Goal: Navigation & Orientation: Find specific page/section

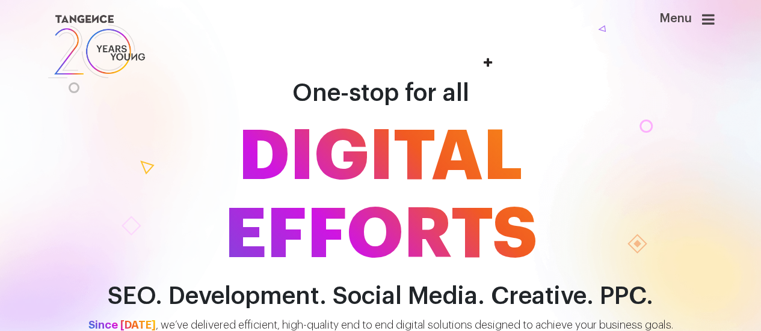
click at [711, 24] on icon at bounding box center [708, 19] width 13 height 14
click at [0, 113] on div "One-stop for all DIGITAL EFFORTS SEO. Development. Social Media. Creative. PPC." at bounding box center [380, 175] width 761 height 271
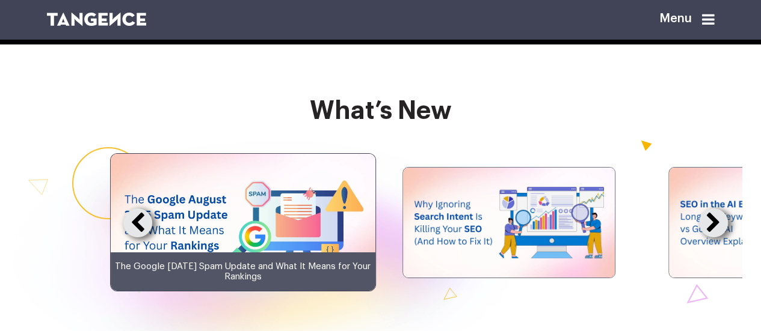
scroll to position [2096, 0]
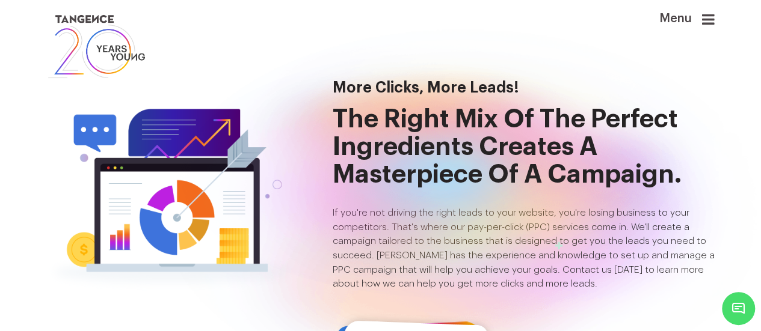
click at [713, 19] on icon at bounding box center [708, 19] width 13 height 14
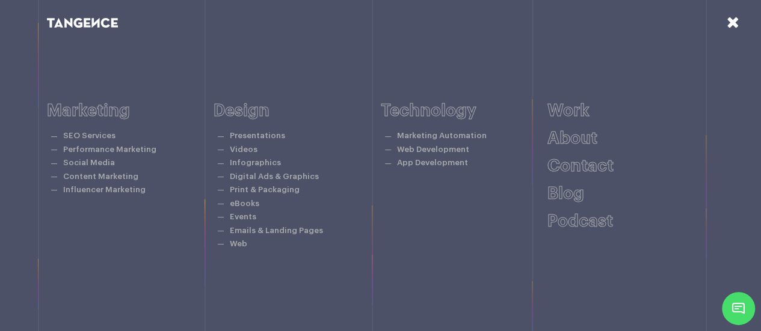
click at [733, 22] on icon at bounding box center [733, 22] width 13 height 16
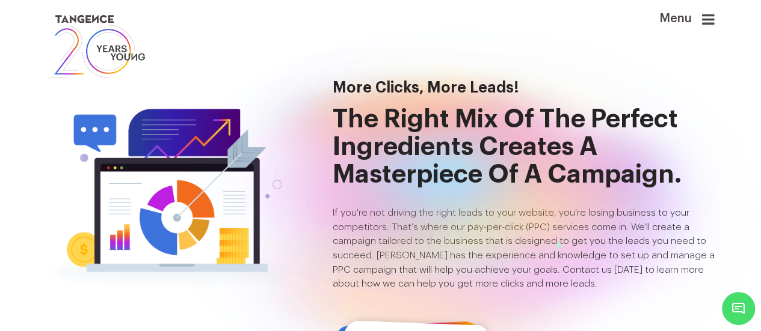
click at [706, 16] on icon at bounding box center [708, 19] width 13 height 14
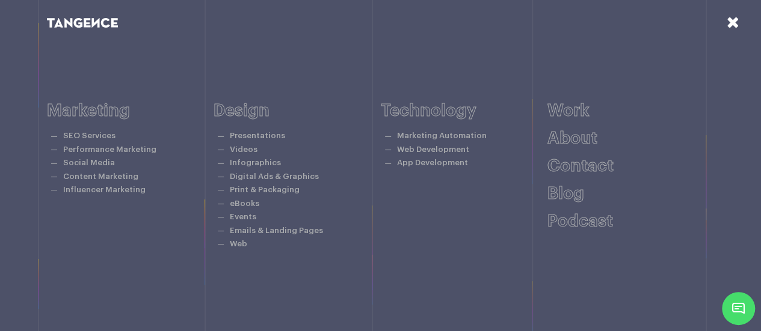
click at [728, 22] on icon at bounding box center [733, 22] width 13 height 16
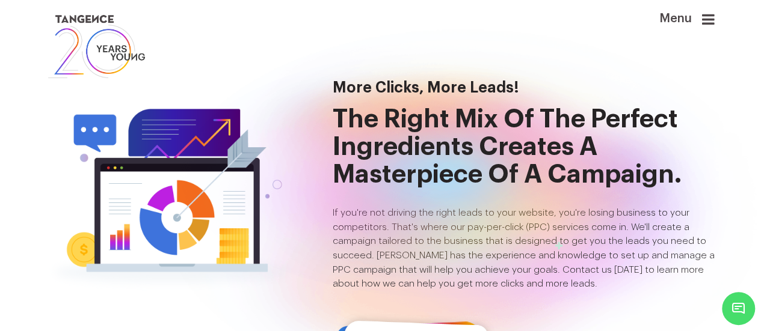
click at [709, 19] on icon at bounding box center [708, 19] width 13 height 14
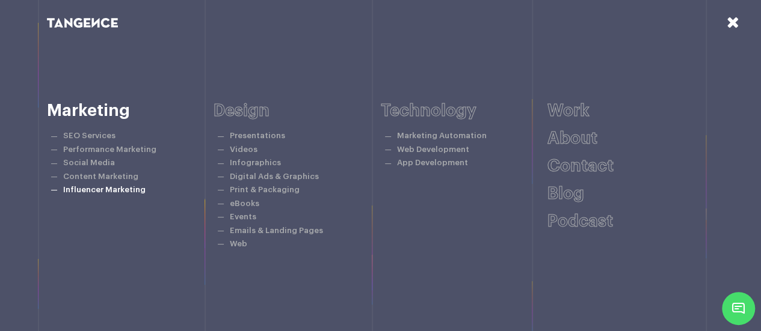
scroll to position [241, 0]
click at [733, 22] on icon at bounding box center [733, 22] width 13 height 16
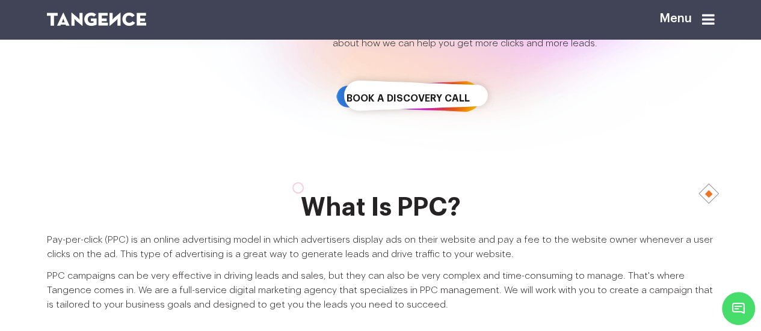
click at [740, 319] on span "Minimize live chat window" at bounding box center [738, 309] width 44 height 44
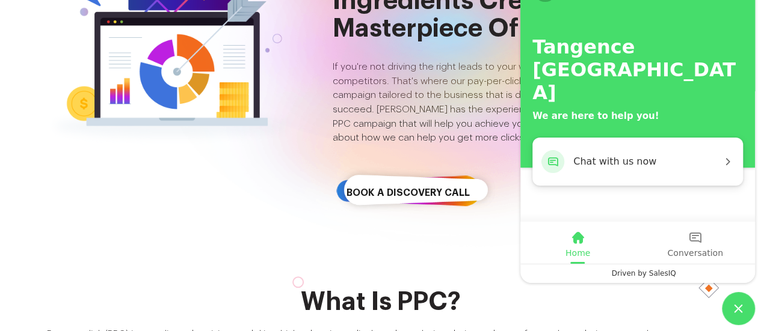
scroll to position [0, 0]
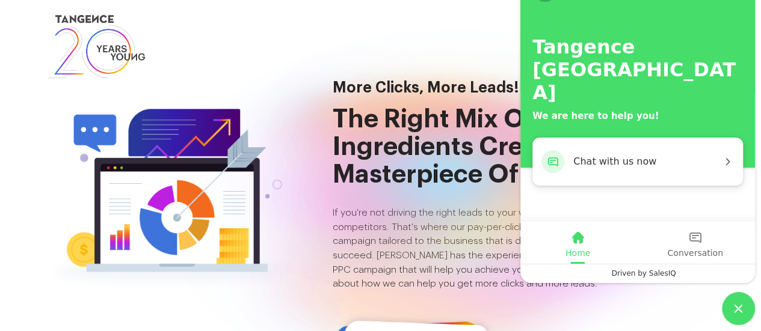
click at [431, 71] on link at bounding box center [323, 46] width 553 height 69
